Goal: Transaction & Acquisition: Purchase product/service

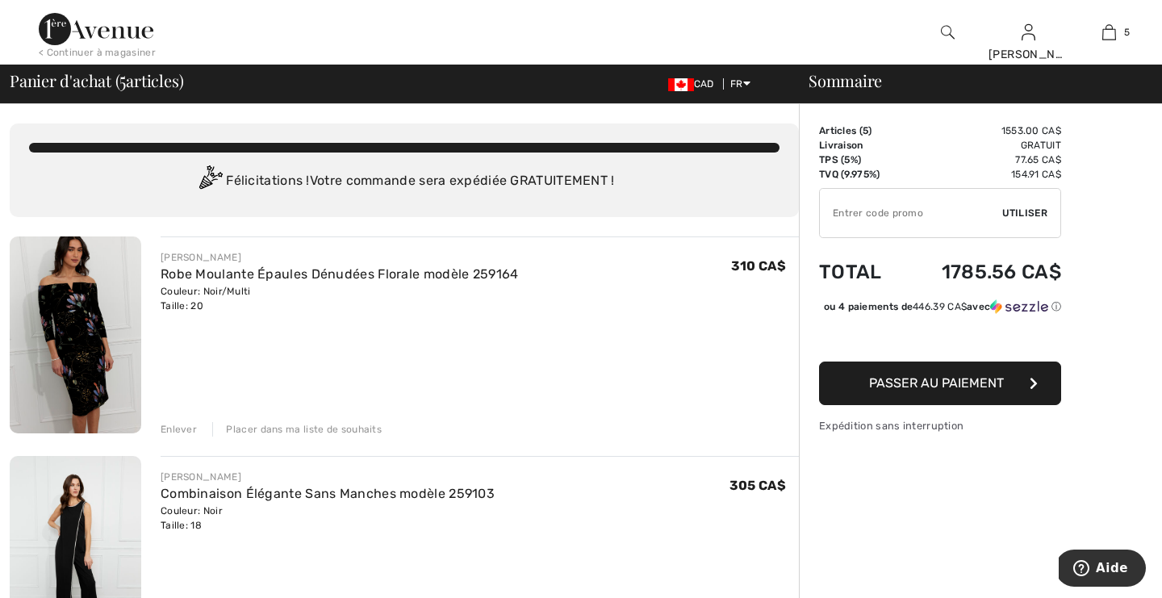
click at [179, 428] on div "Enlever" at bounding box center [179, 429] width 36 height 15
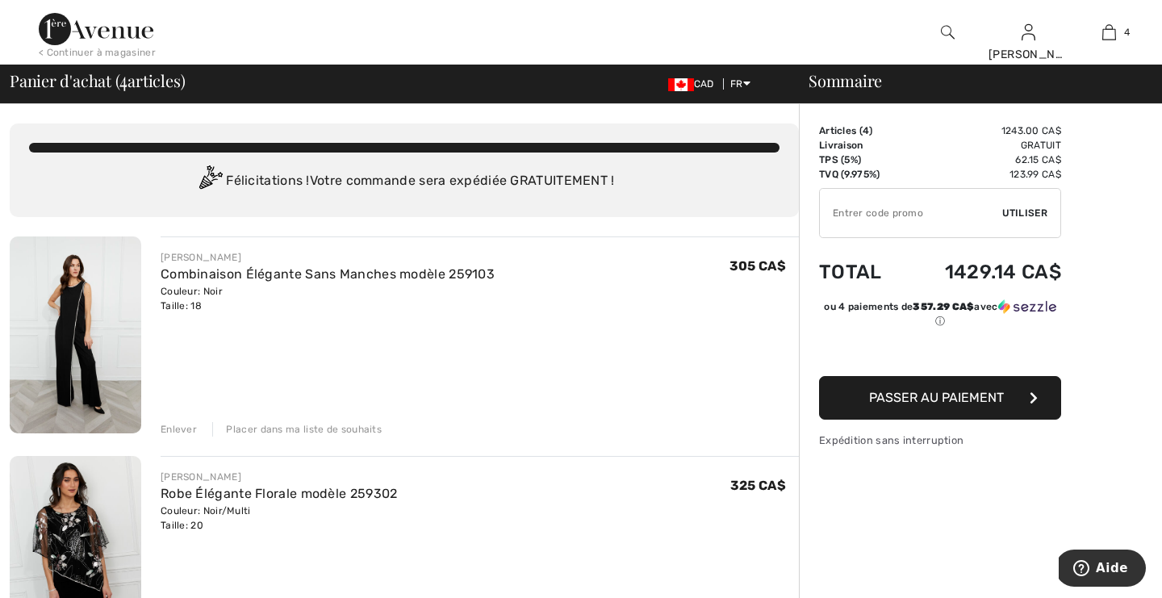
click at [179, 428] on div "Enlever" at bounding box center [179, 429] width 36 height 15
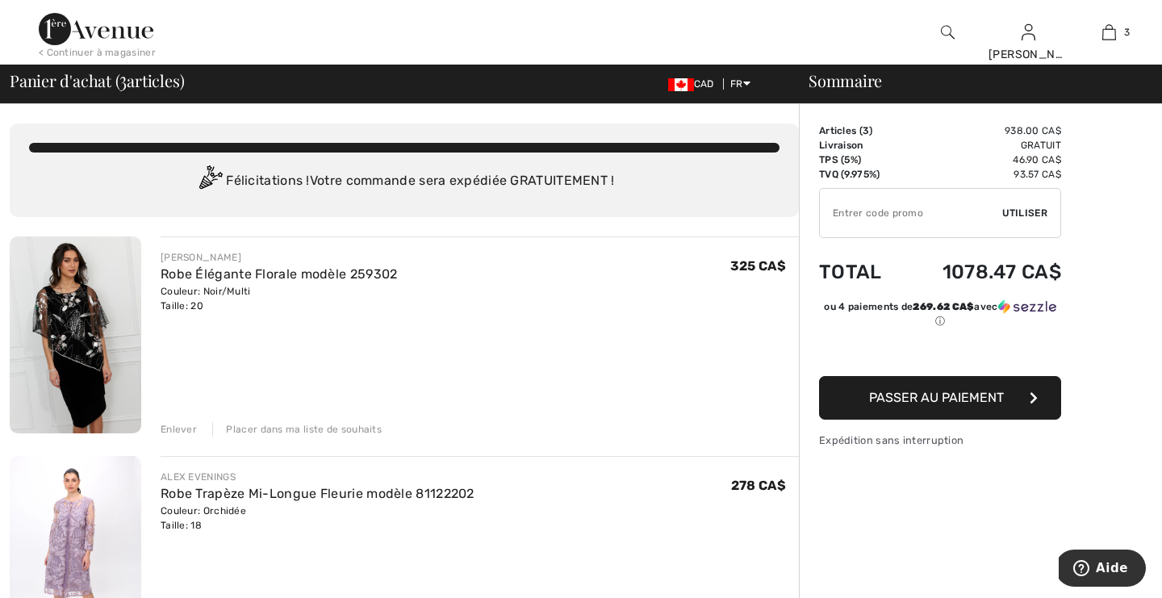
click at [179, 428] on div "Enlever" at bounding box center [179, 429] width 36 height 15
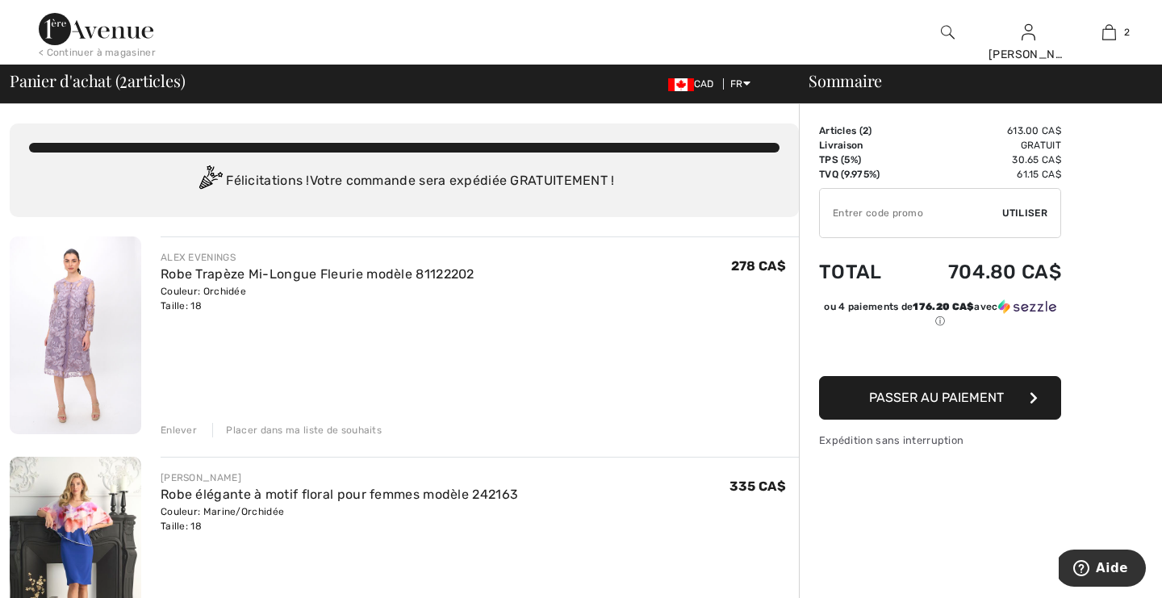
click at [179, 428] on div "Enlever" at bounding box center [179, 430] width 36 height 15
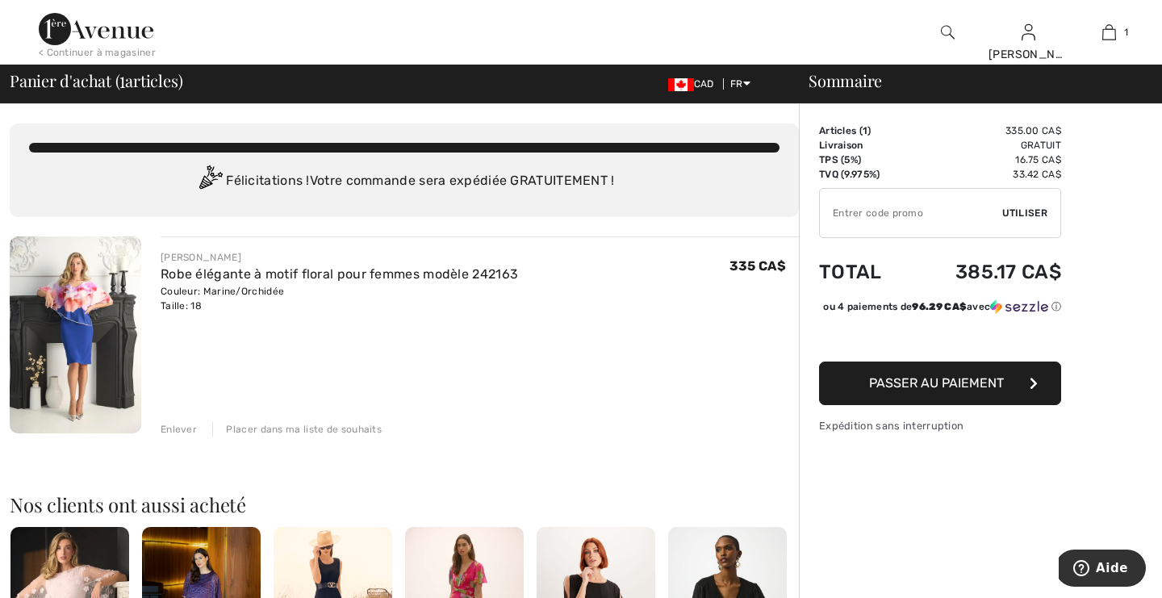
click at [73, 299] on img at bounding box center [76, 334] width 132 height 197
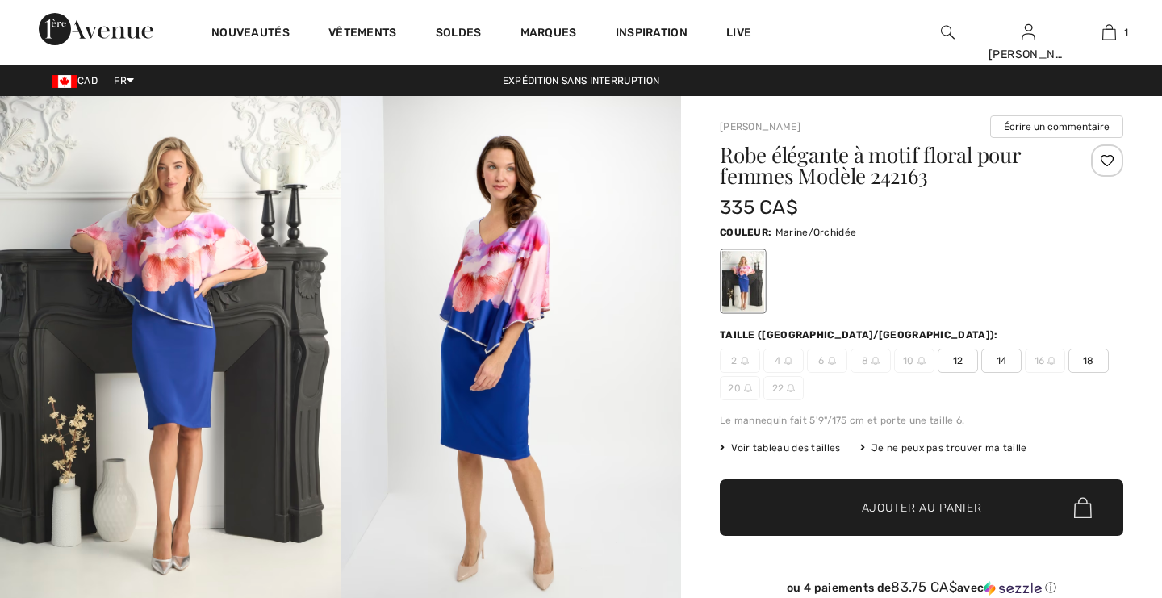
checkbox input "true"
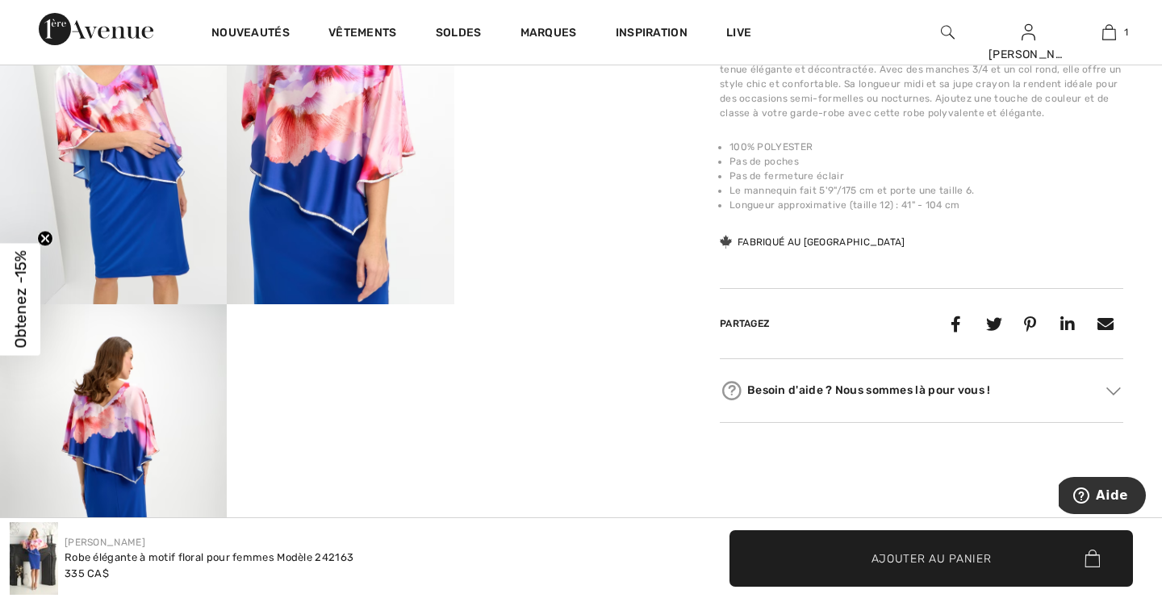
scroll to position [677, 0]
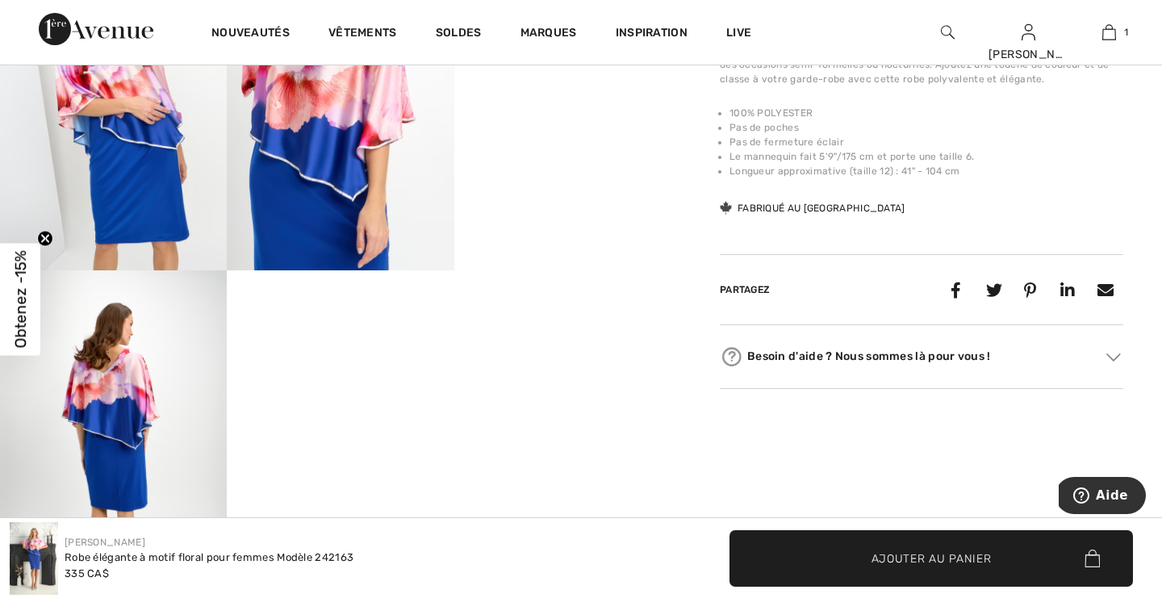
click at [178, 358] on img at bounding box center [113, 440] width 227 height 341
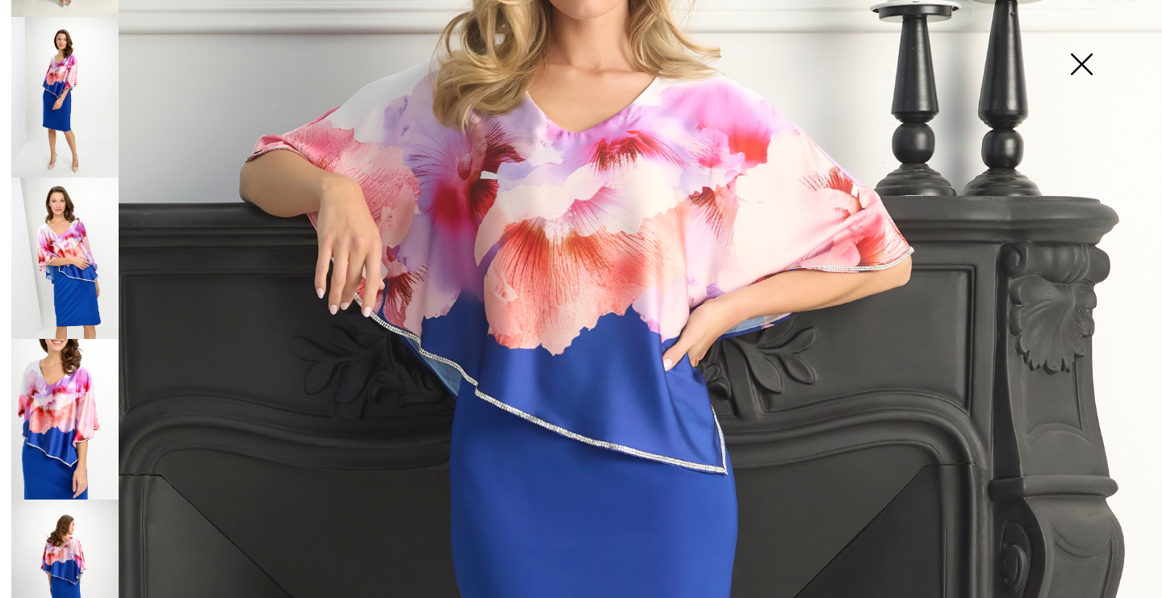
scroll to position [178, 0]
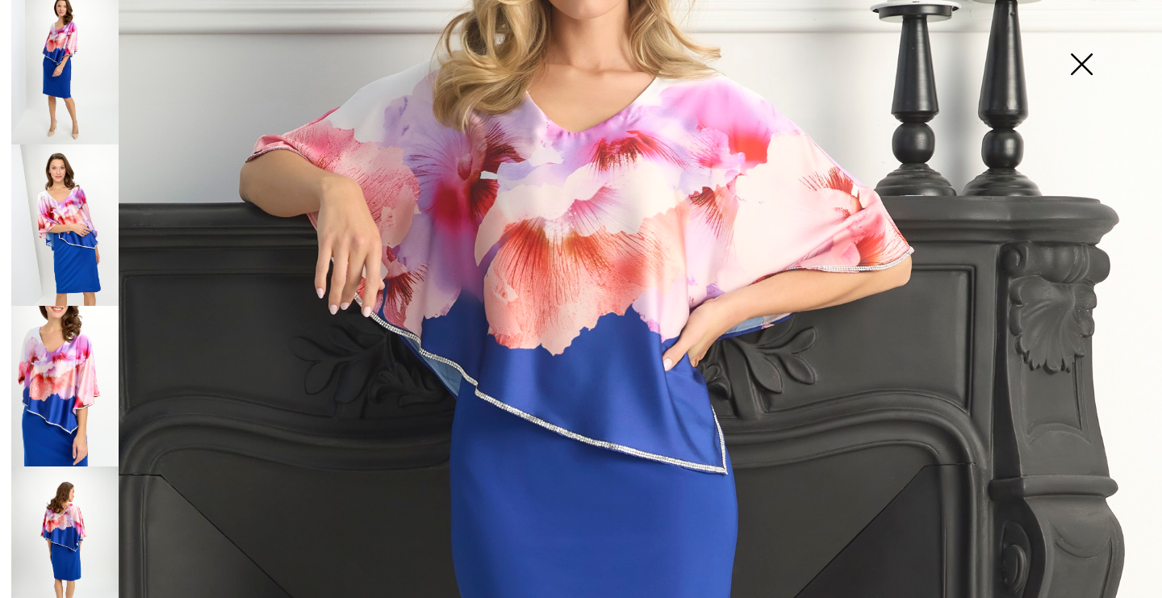
click at [73, 524] on img at bounding box center [64, 546] width 107 height 161
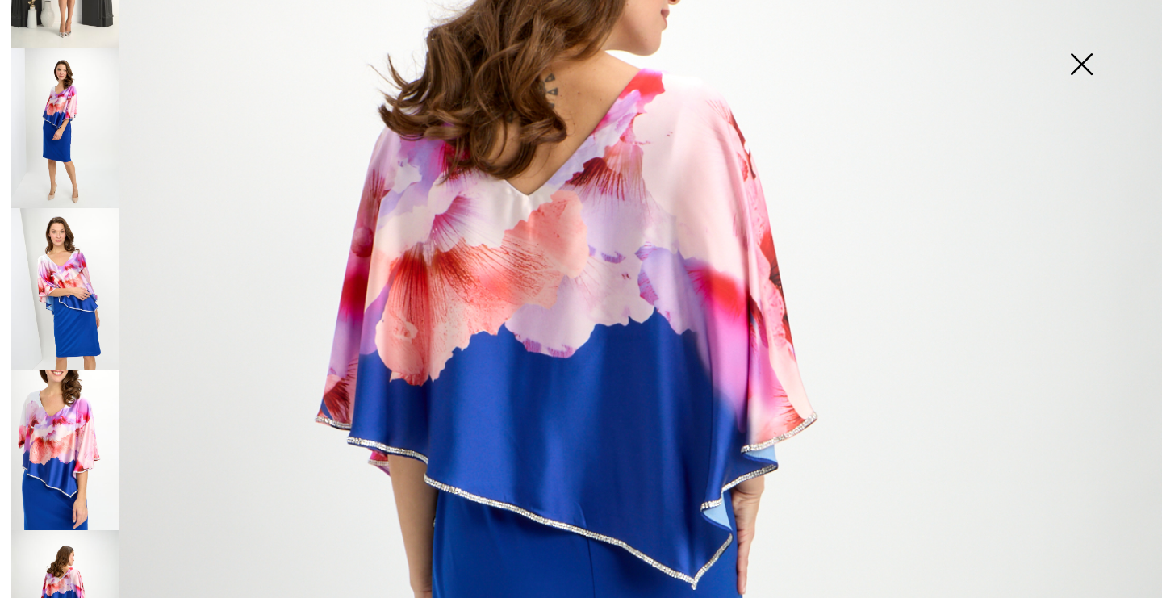
scroll to position [0, 0]
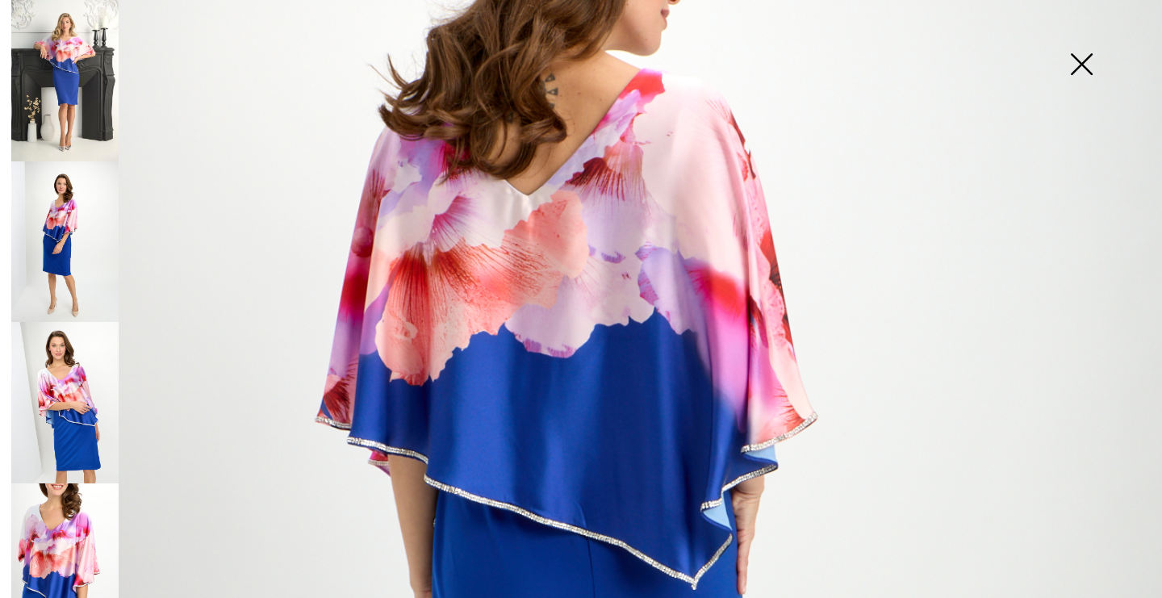
click at [76, 431] on img at bounding box center [64, 402] width 107 height 161
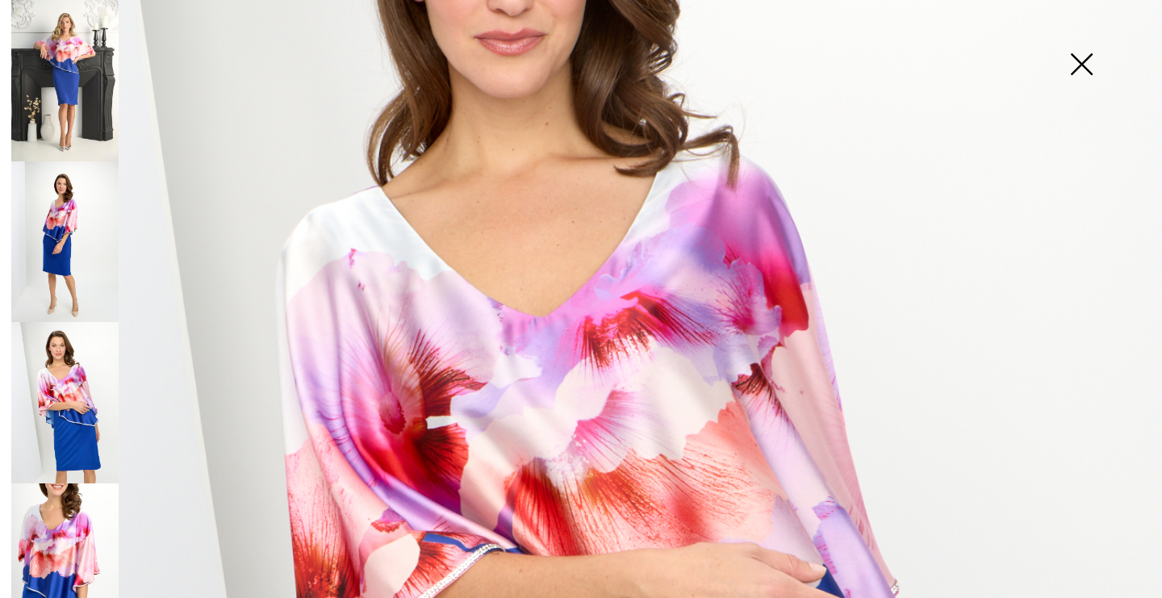
scroll to position [307, 0]
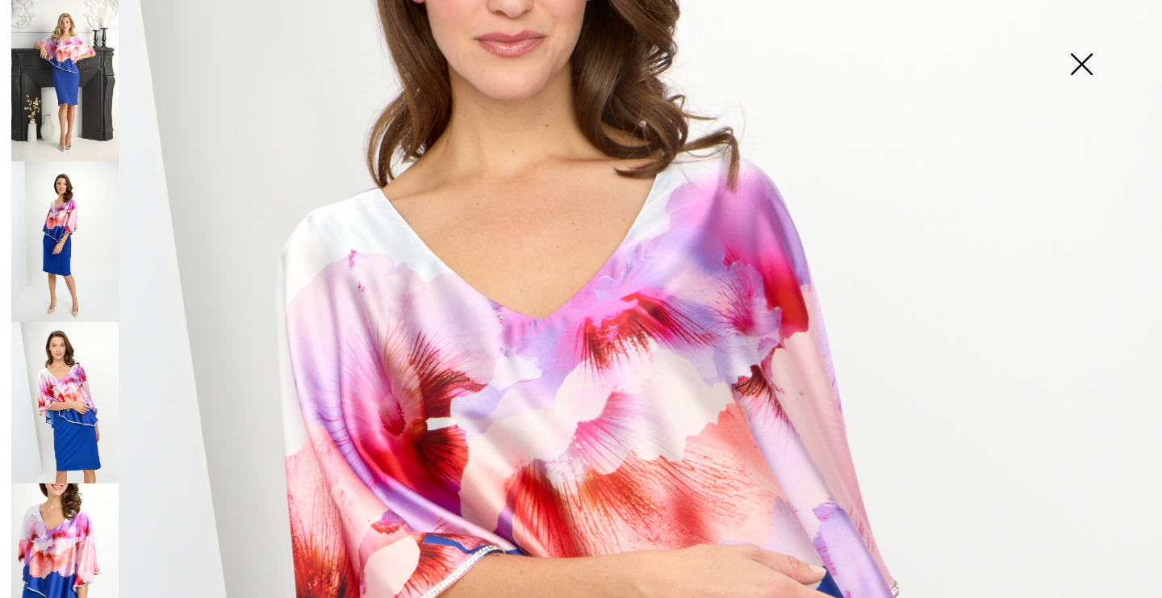
click at [82, 232] on img at bounding box center [64, 241] width 107 height 161
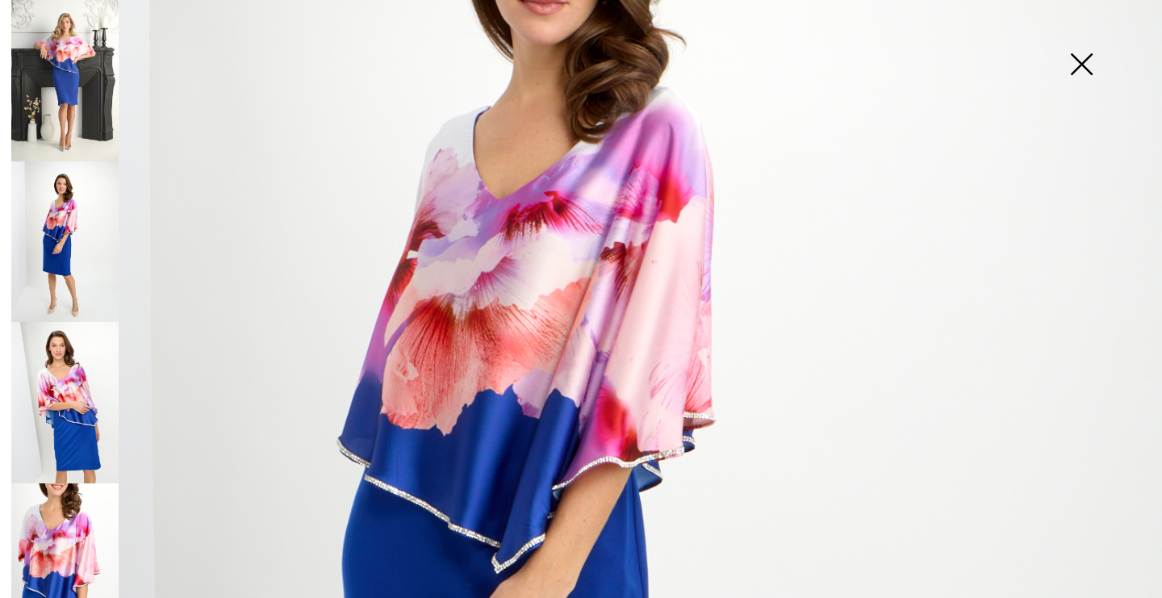
click at [87, 240] on img at bounding box center [64, 241] width 107 height 161
click at [87, 380] on img at bounding box center [64, 402] width 107 height 161
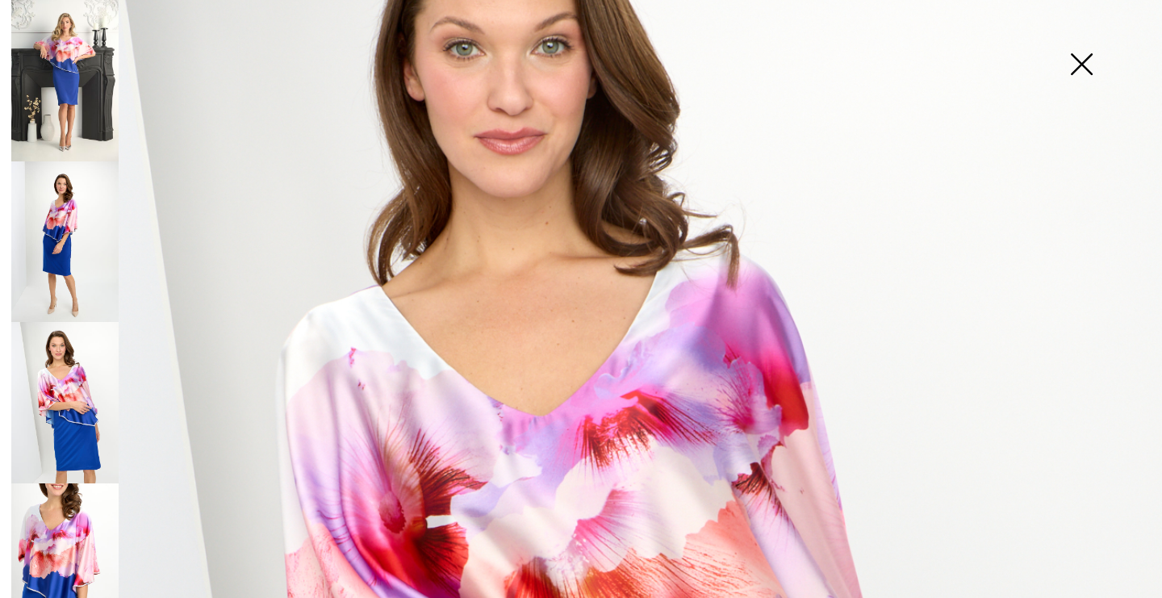
scroll to position [0, 0]
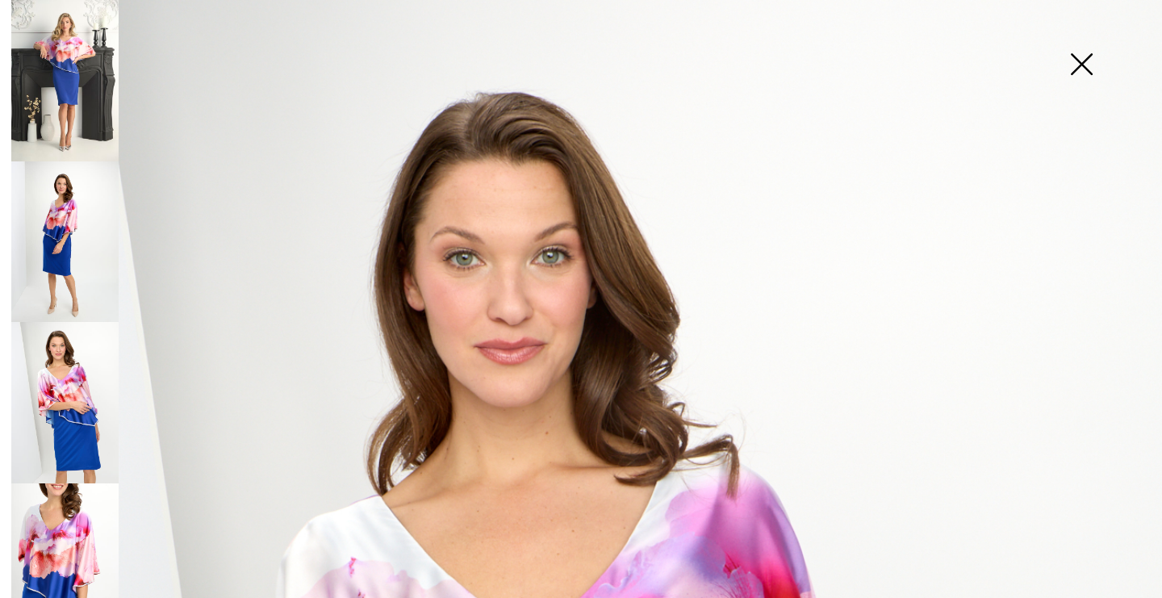
click at [1087, 72] on img at bounding box center [1081, 65] width 81 height 83
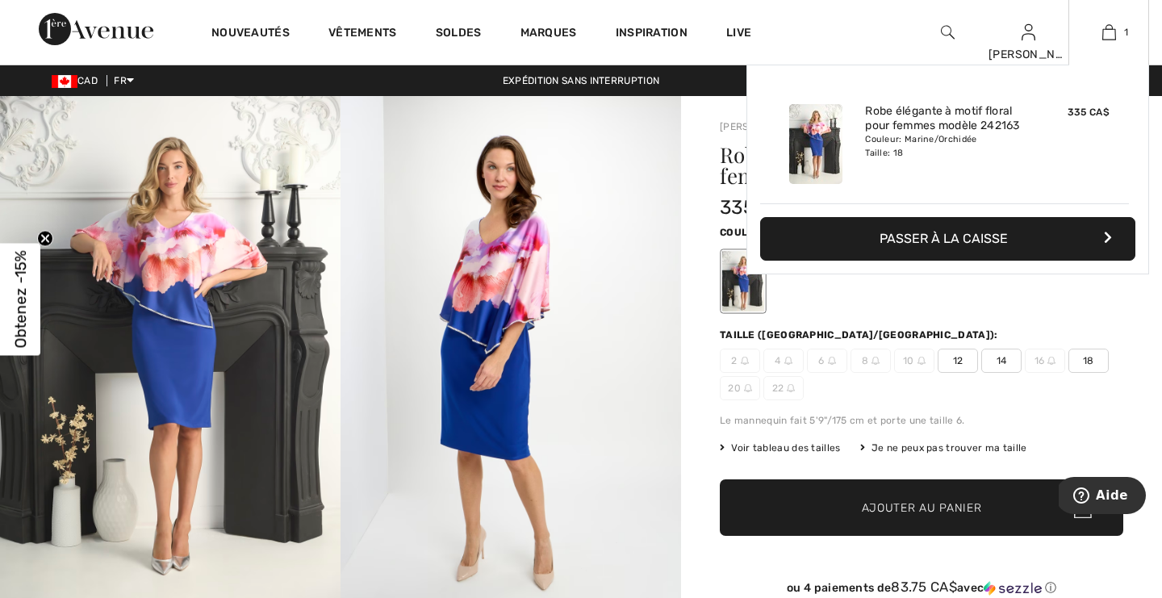
click at [1009, 237] on button "Passer à la caisse" at bounding box center [947, 239] width 375 height 44
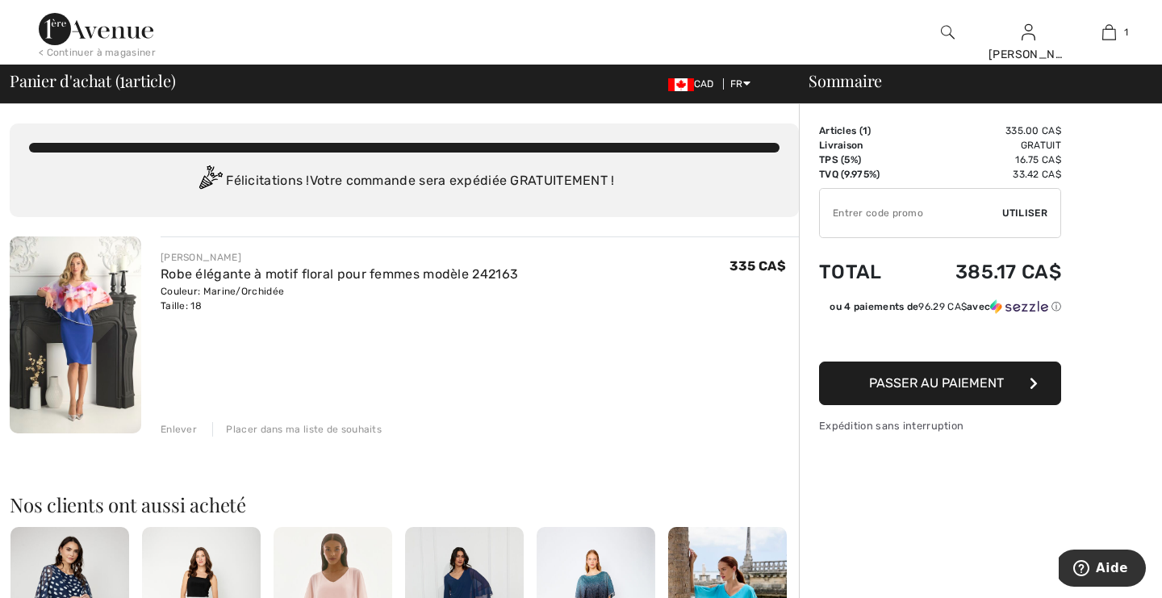
click at [951, 379] on span "Passer au paiement" at bounding box center [936, 382] width 135 height 15
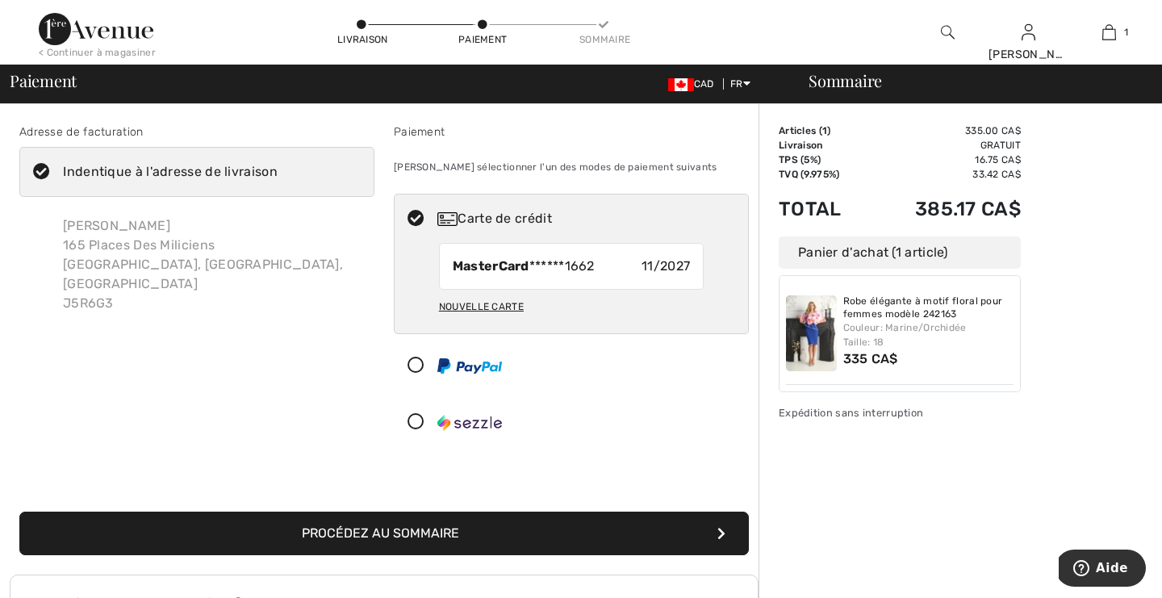
click at [590, 517] on button "Procédez au sommaire" at bounding box center [383, 534] width 729 height 44
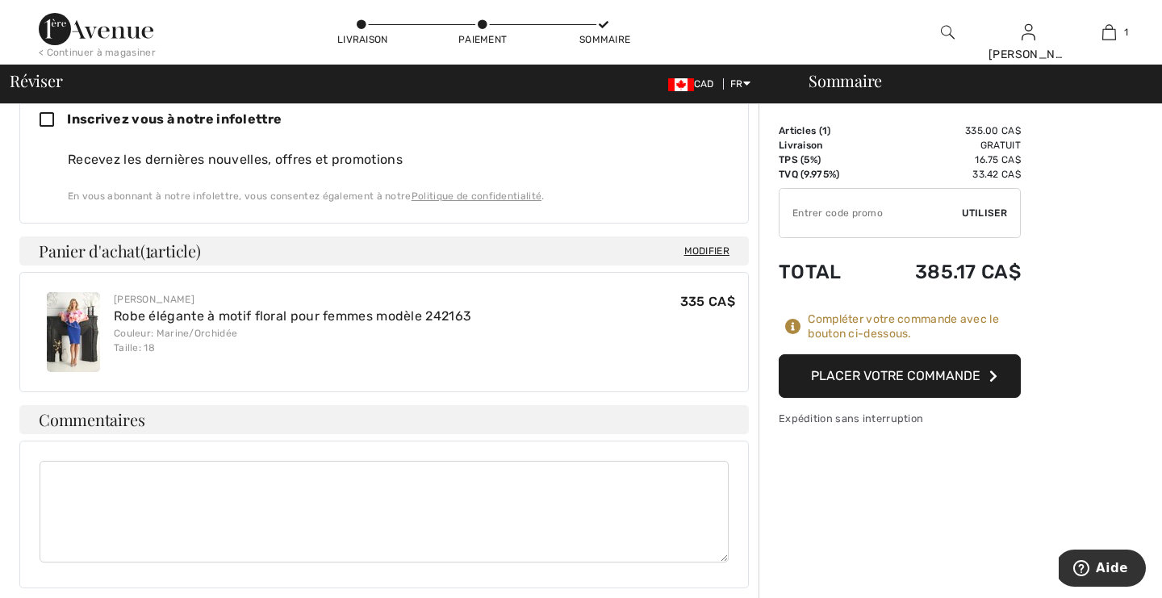
scroll to position [489, 0]
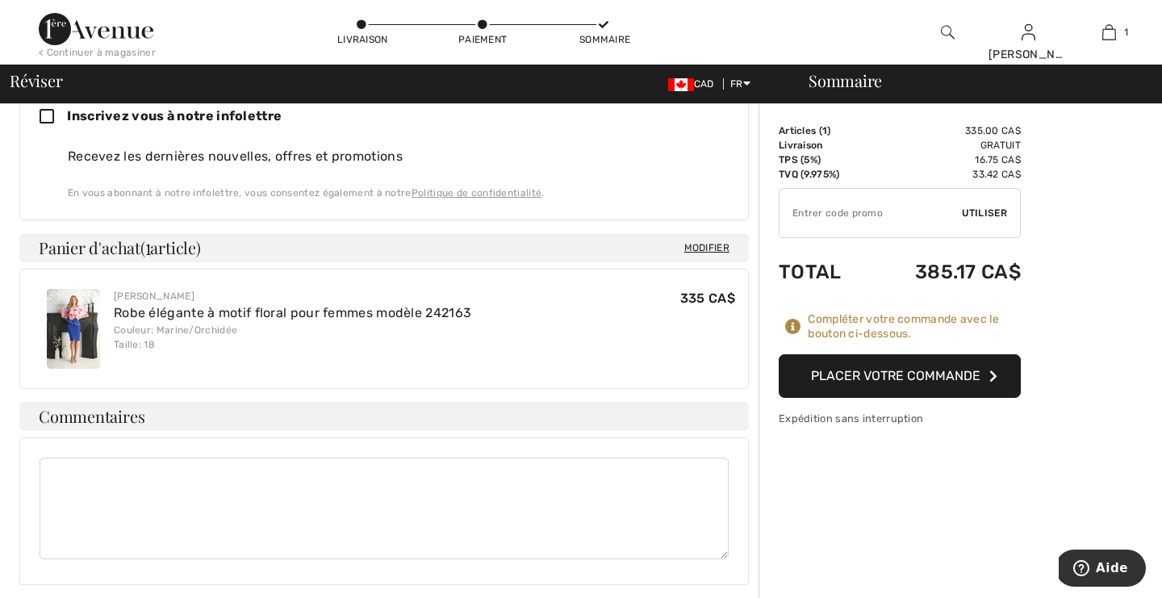
drag, startPoint x: 0, startPoint y: 0, endPoint x: 590, endPoint y: 517, distance: 784.5
click at [590, 517] on textarea at bounding box center [384, 509] width 689 height 102
click at [800, 219] on input "TEXT" at bounding box center [871, 213] width 182 height 48
type input "GC005036246"
click at [935, 374] on button "Placer votre commande" at bounding box center [900, 376] width 242 height 44
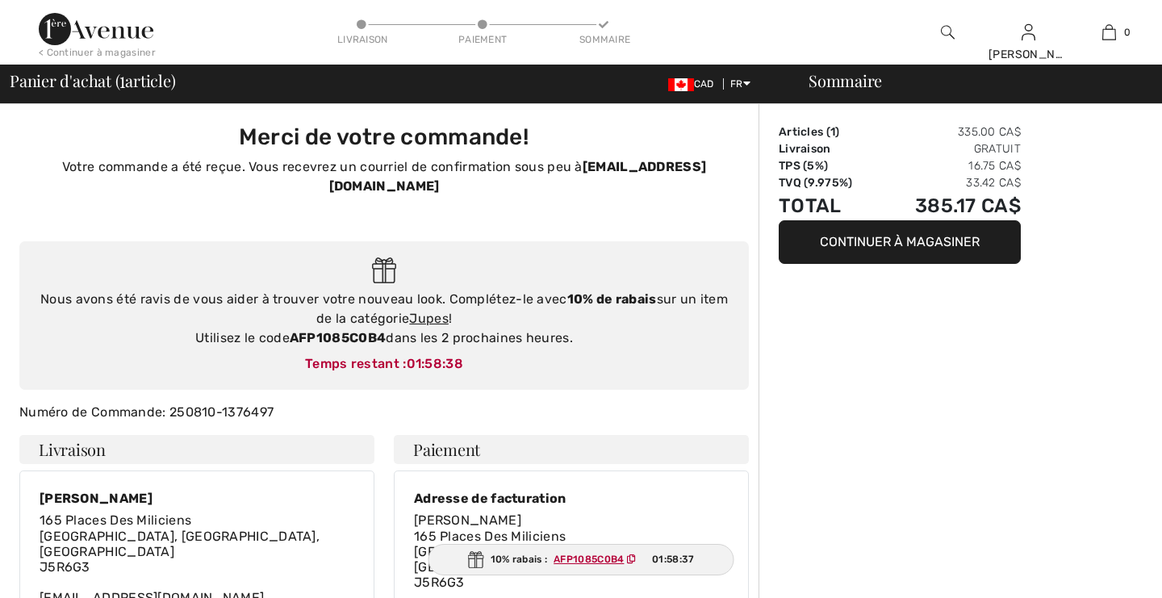
checkbox input "true"
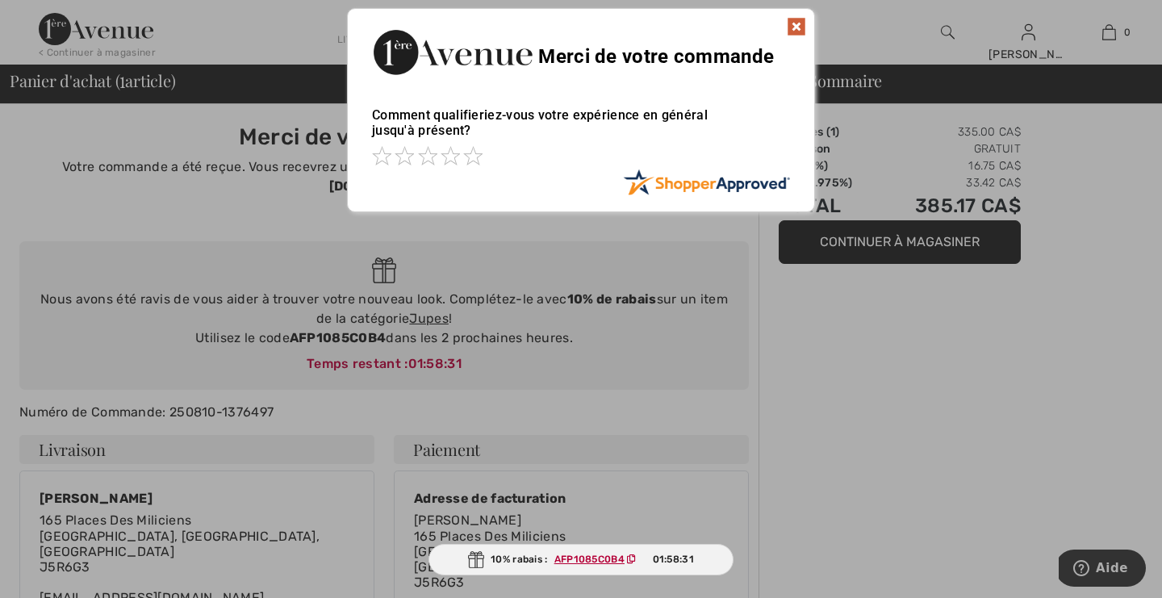
click at [796, 28] on img at bounding box center [796, 26] width 19 height 19
